Goal: Navigation & Orientation: Find specific page/section

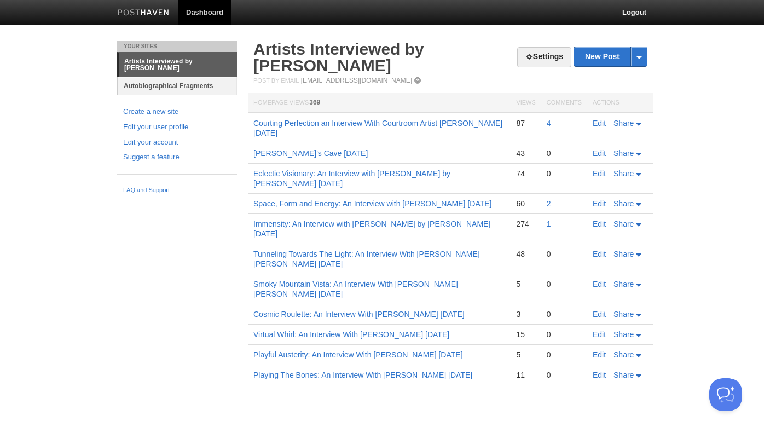
click at [206, 89] on link "Autobiographical Fragments" at bounding box center [177, 86] width 119 height 18
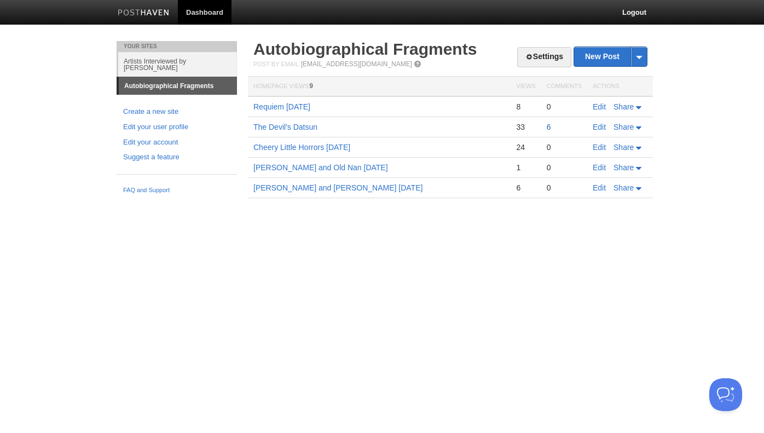
click at [548, 126] on link "6" at bounding box center [549, 127] width 4 height 9
click at [134, 60] on link "Artists Interviewed by [PERSON_NAME]" at bounding box center [177, 64] width 119 height 25
click at [145, 62] on link "Artists Interviewed by [PERSON_NAME]" at bounding box center [177, 64] width 119 height 25
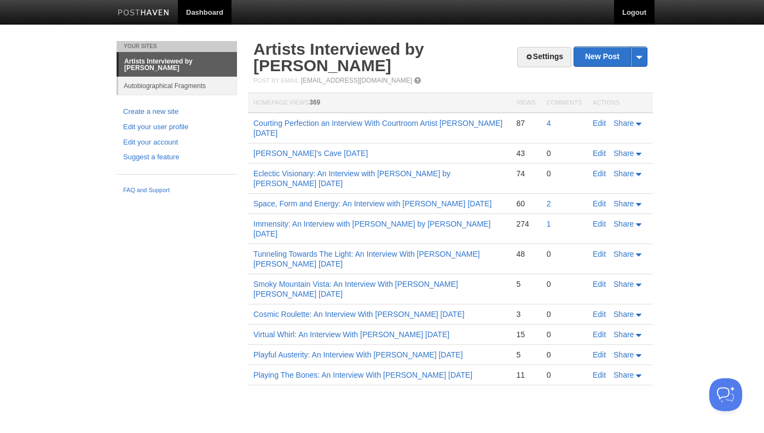
click at [631, 13] on link "Logout" at bounding box center [634, 12] width 41 height 25
